Goal: Navigation & Orientation: Find specific page/section

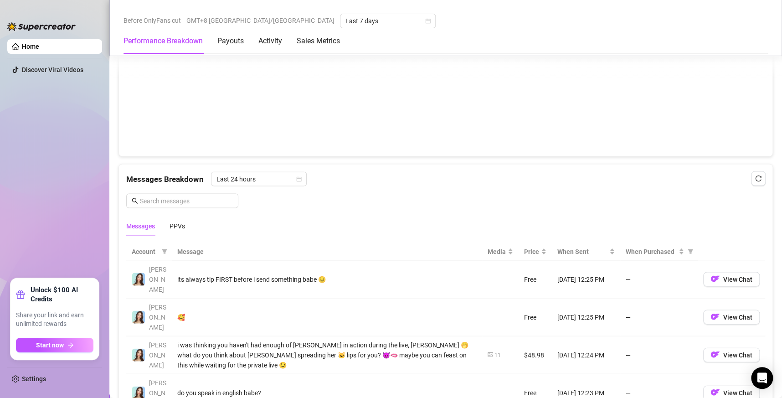
scroll to position [699, 0]
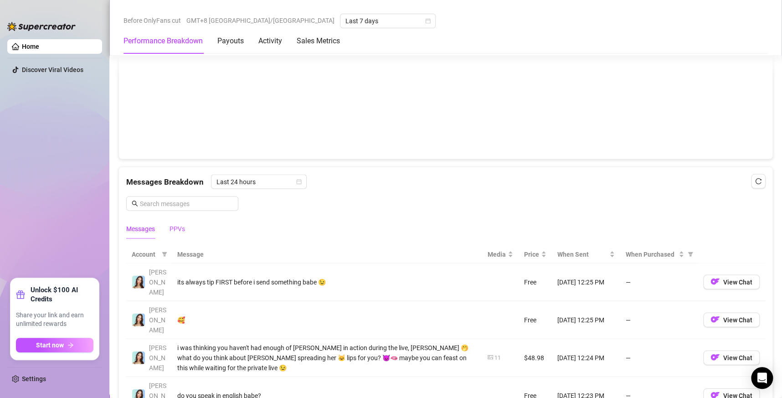
click at [175, 227] on div "PPVs" at bounding box center [176, 228] width 15 height 10
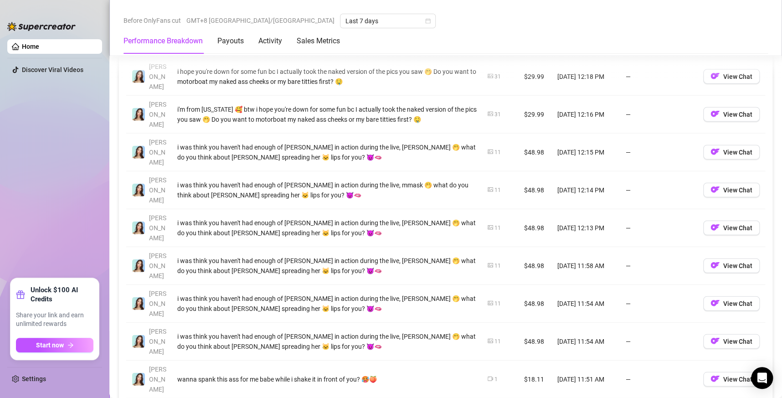
scroll to position [924, 0]
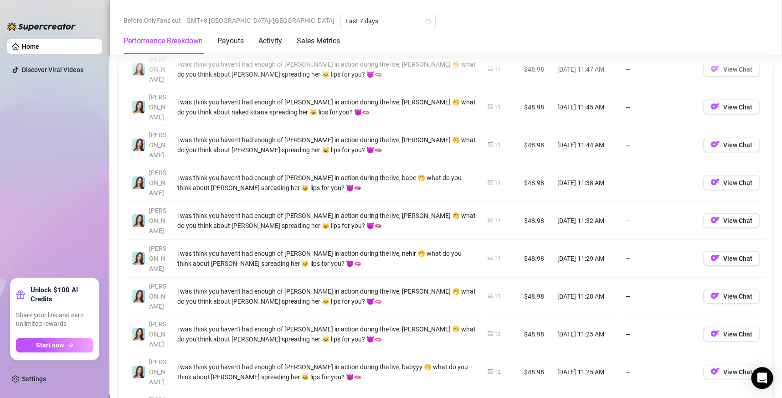
scroll to position [911, 0]
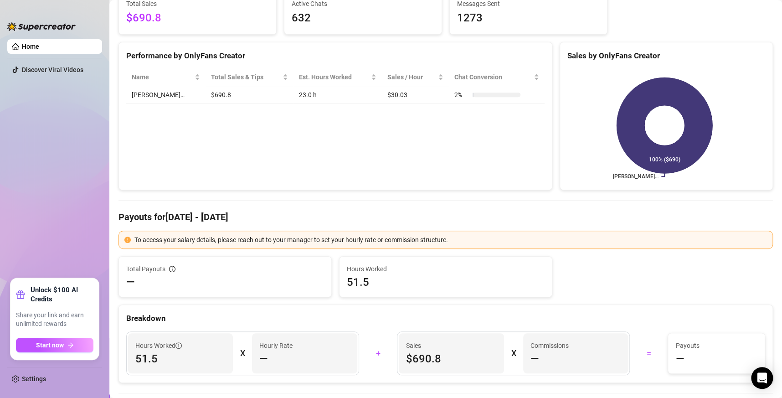
scroll to position [0, 0]
